Goal: Navigation & Orientation: Find specific page/section

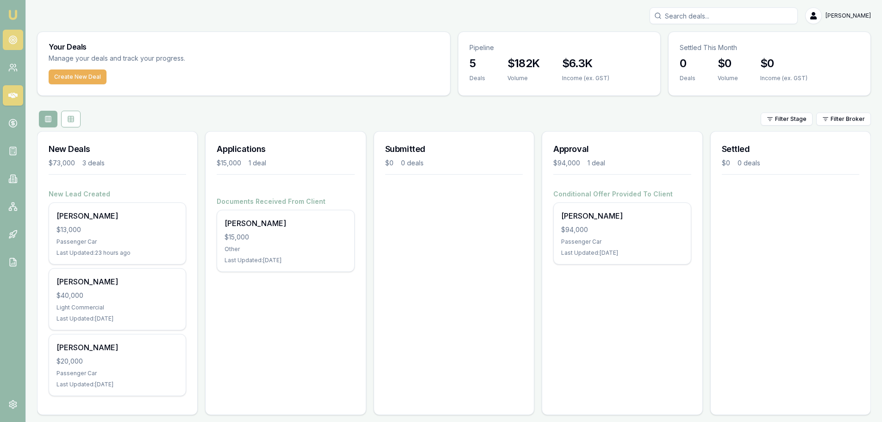
click at [16, 38] on circle at bounding box center [13, 40] width 8 height 8
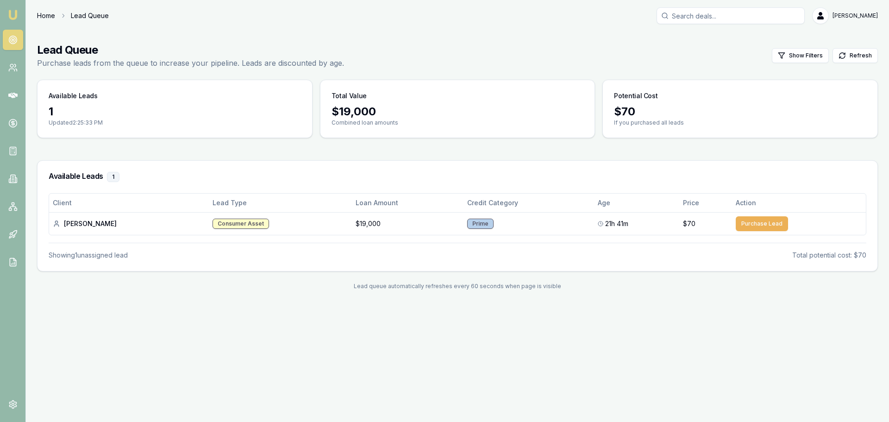
click at [43, 14] on link "Home" at bounding box center [46, 15] width 18 height 9
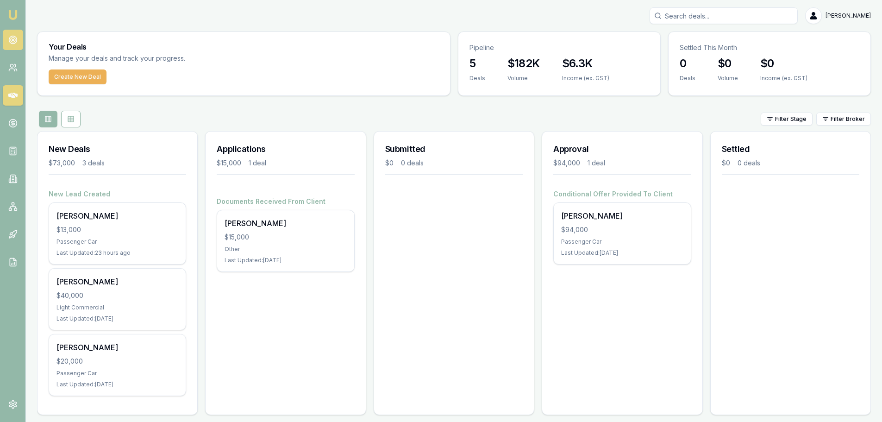
click at [17, 39] on icon at bounding box center [12, 39] width 9 height 9
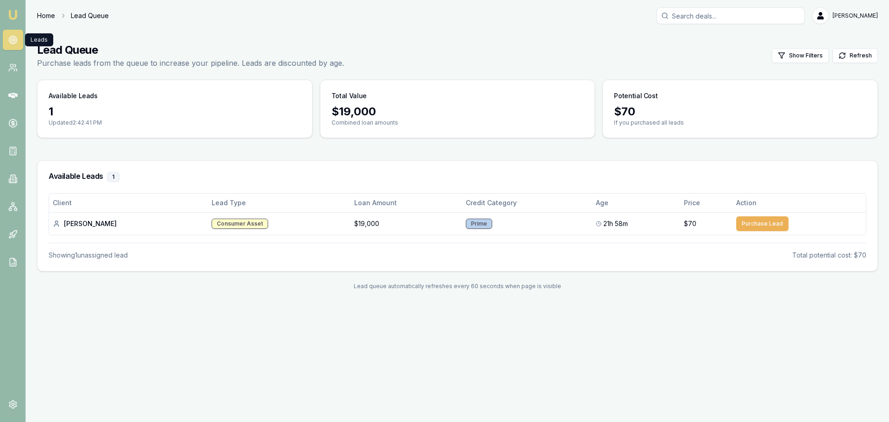
click at [39, 14] on link "Home" at bounding box center [46, 15] width 18 height 9
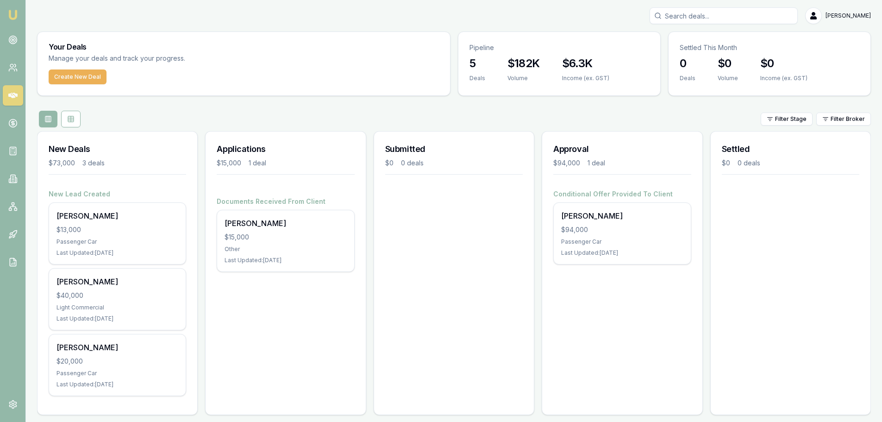
scroll to position [8, 0]
